Goal: Task Accomplishment & Management: Manage account settings

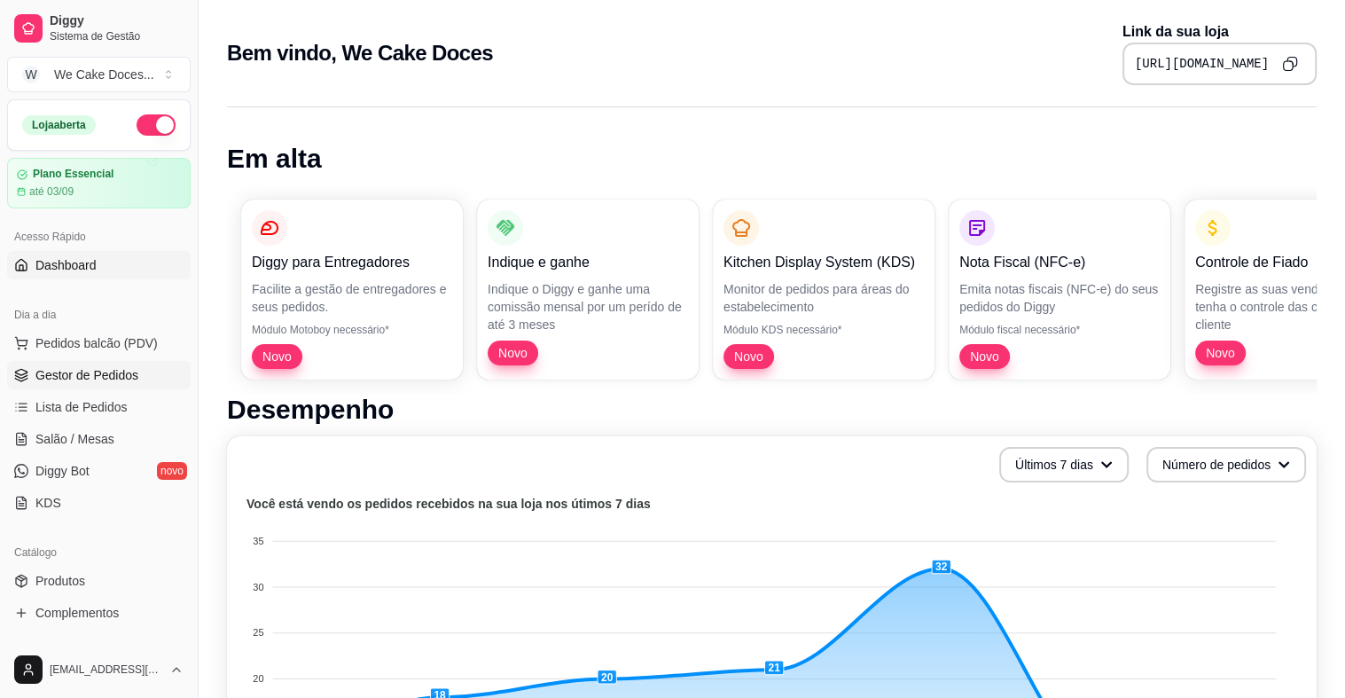
click at [79, 382] on span "Gestor de Pedidos" at bounding box center [86, 375] width 103 height 18
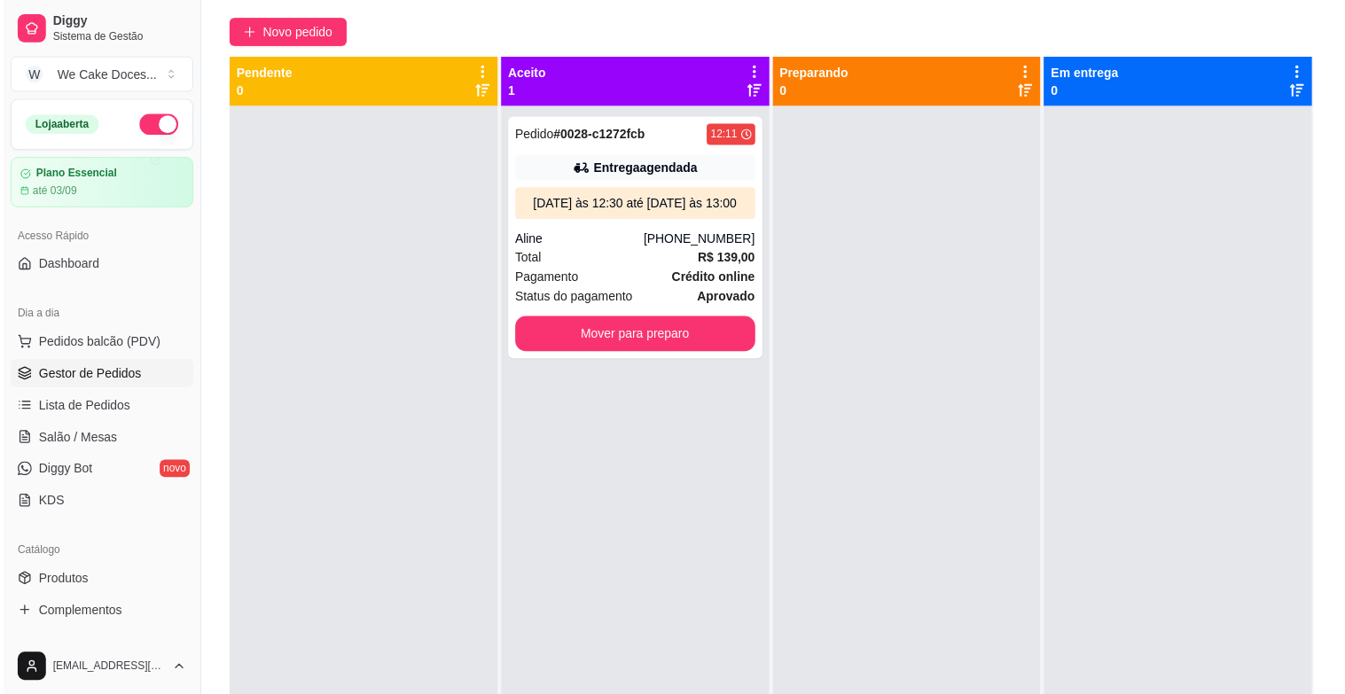
scroll to position [144, 0]
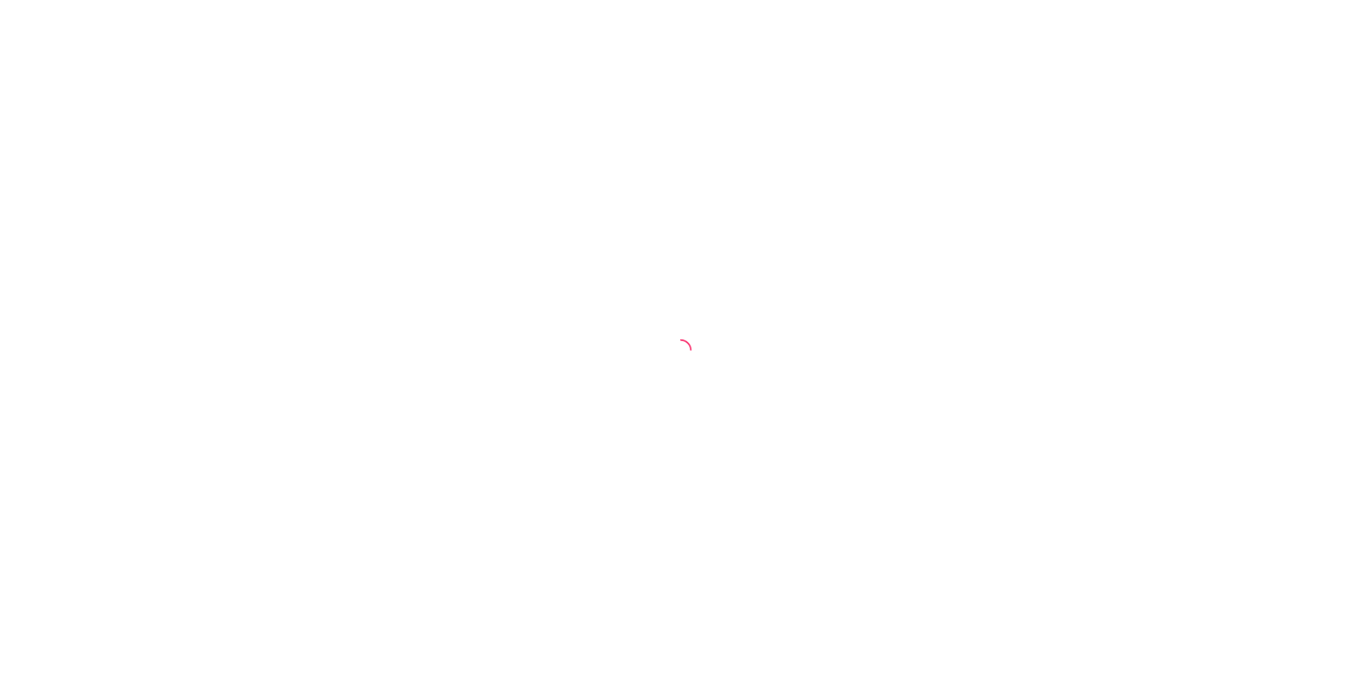
click at [706, 386] on div at bounding box center [680, 350] width 1361 height 700
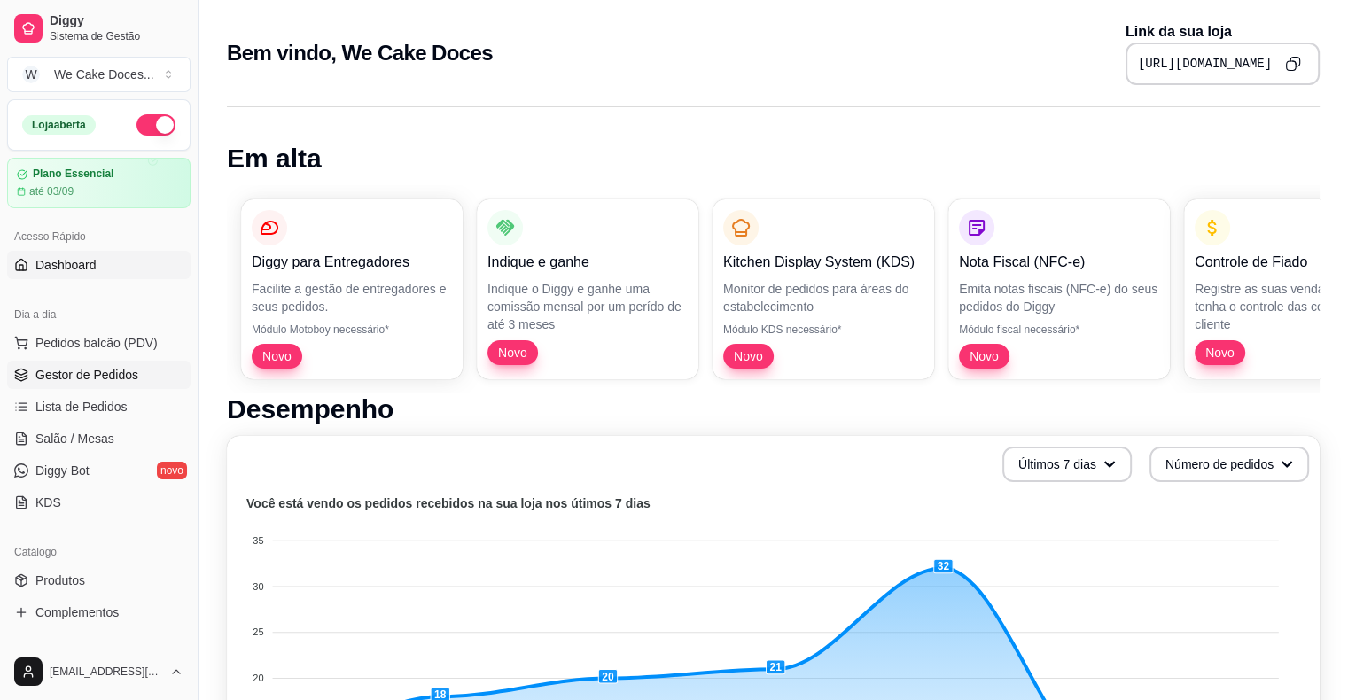
click at [103, 373] on span "Gestor de Pedidos" at bounding box center [86, 375] width 103 height 18
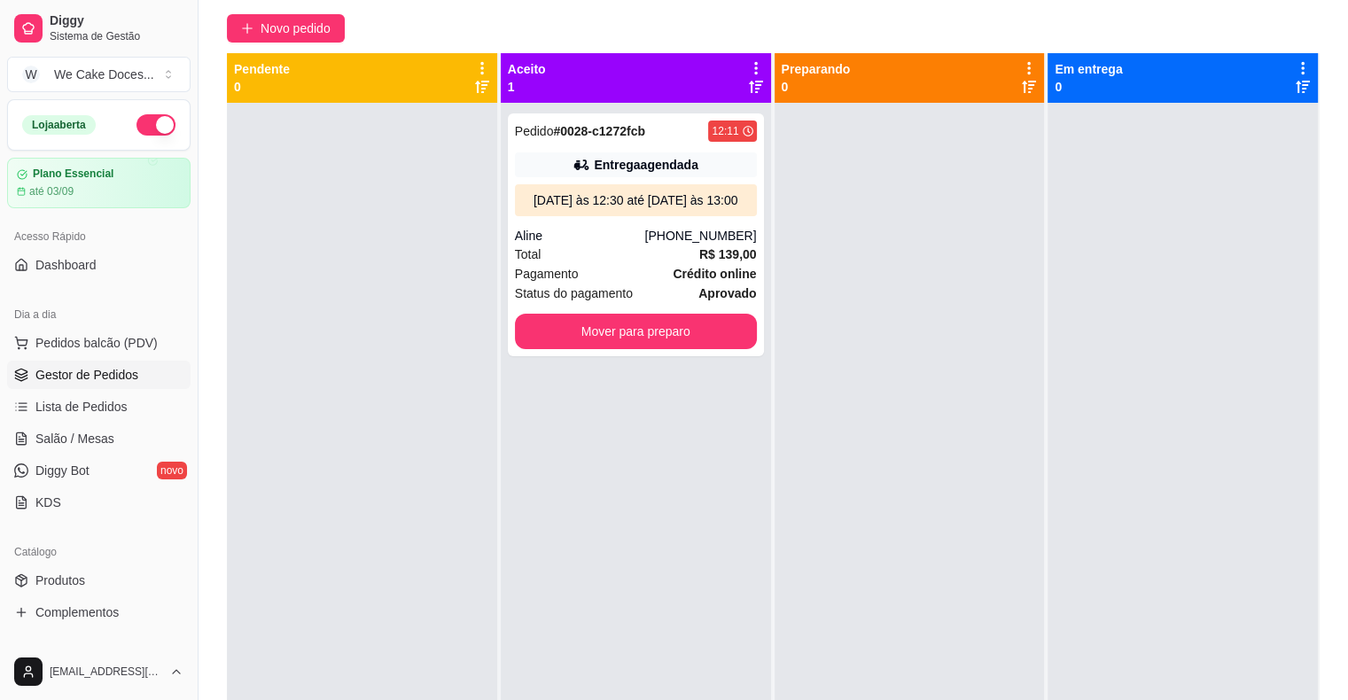
scroll to position [151, 0]
